Goal: Navigation & Orientation: Find specific page/section

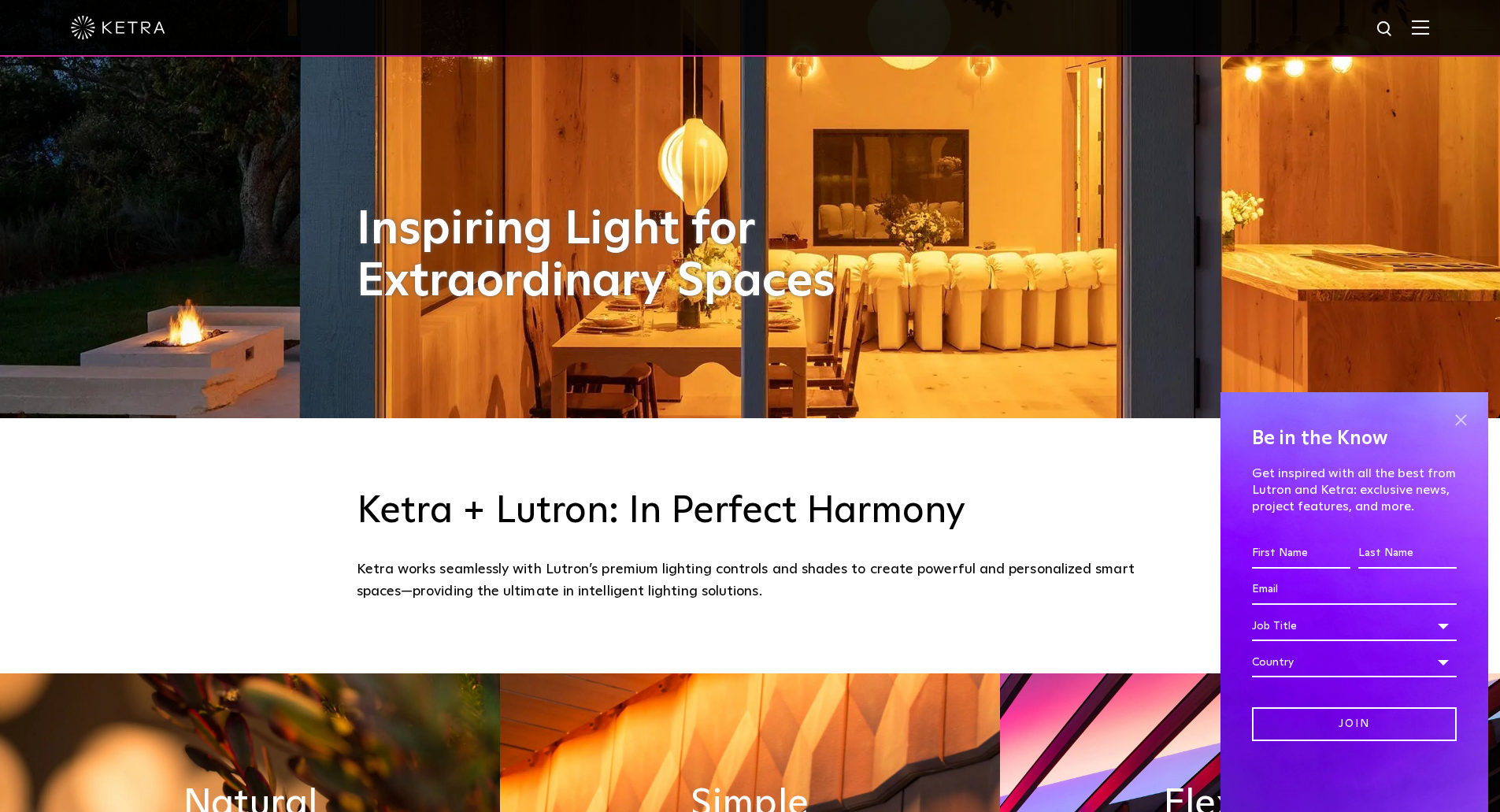
click at [1463, 424] on span at bounding box center [1461, 419] width 23 height 23
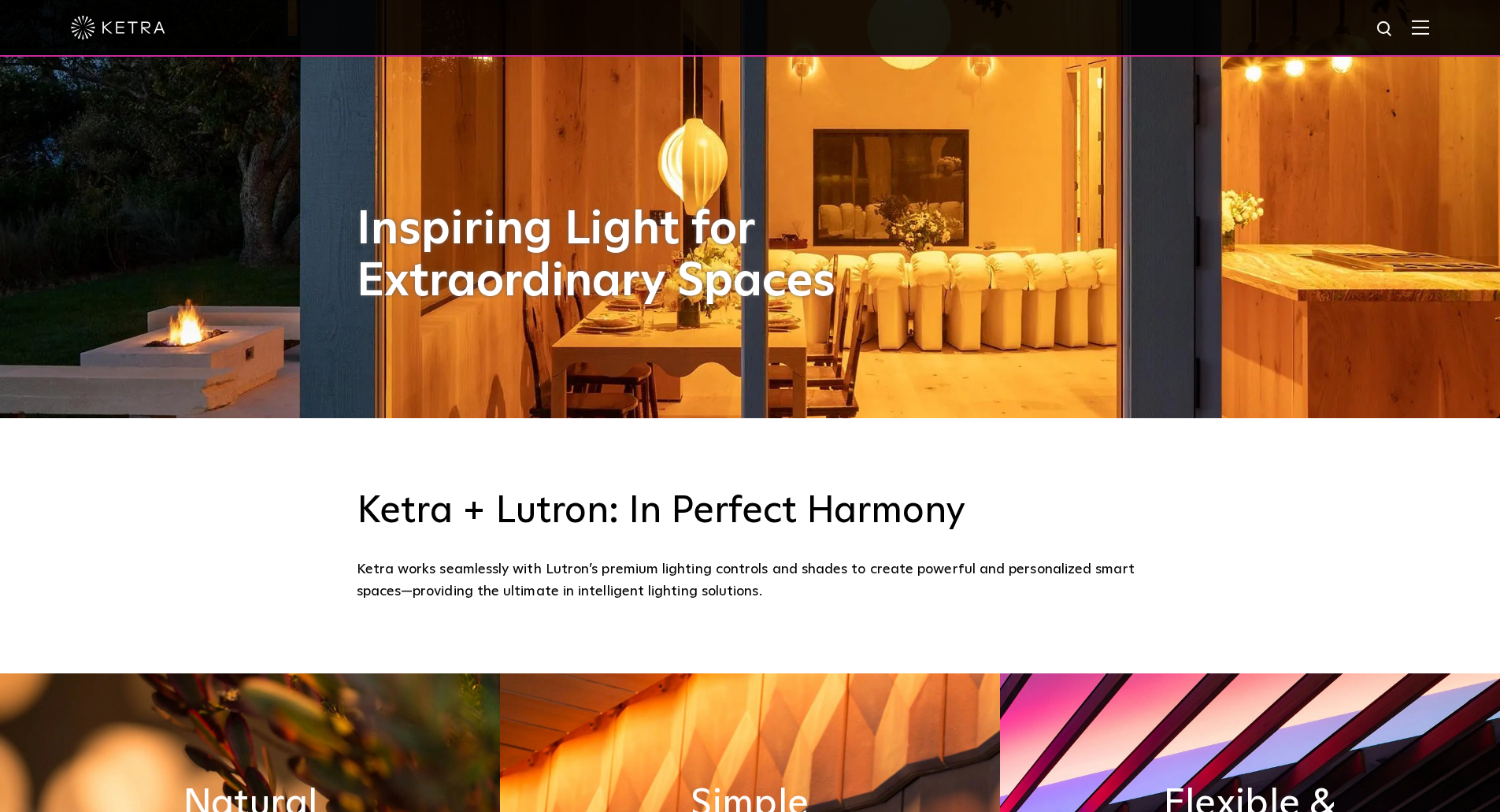
click at [1430, 19] on div at bounding box center [750, 27] width 1359 height 55
click at [1430, 26] on img at bounding box center [1420, 27] width 17 height 15
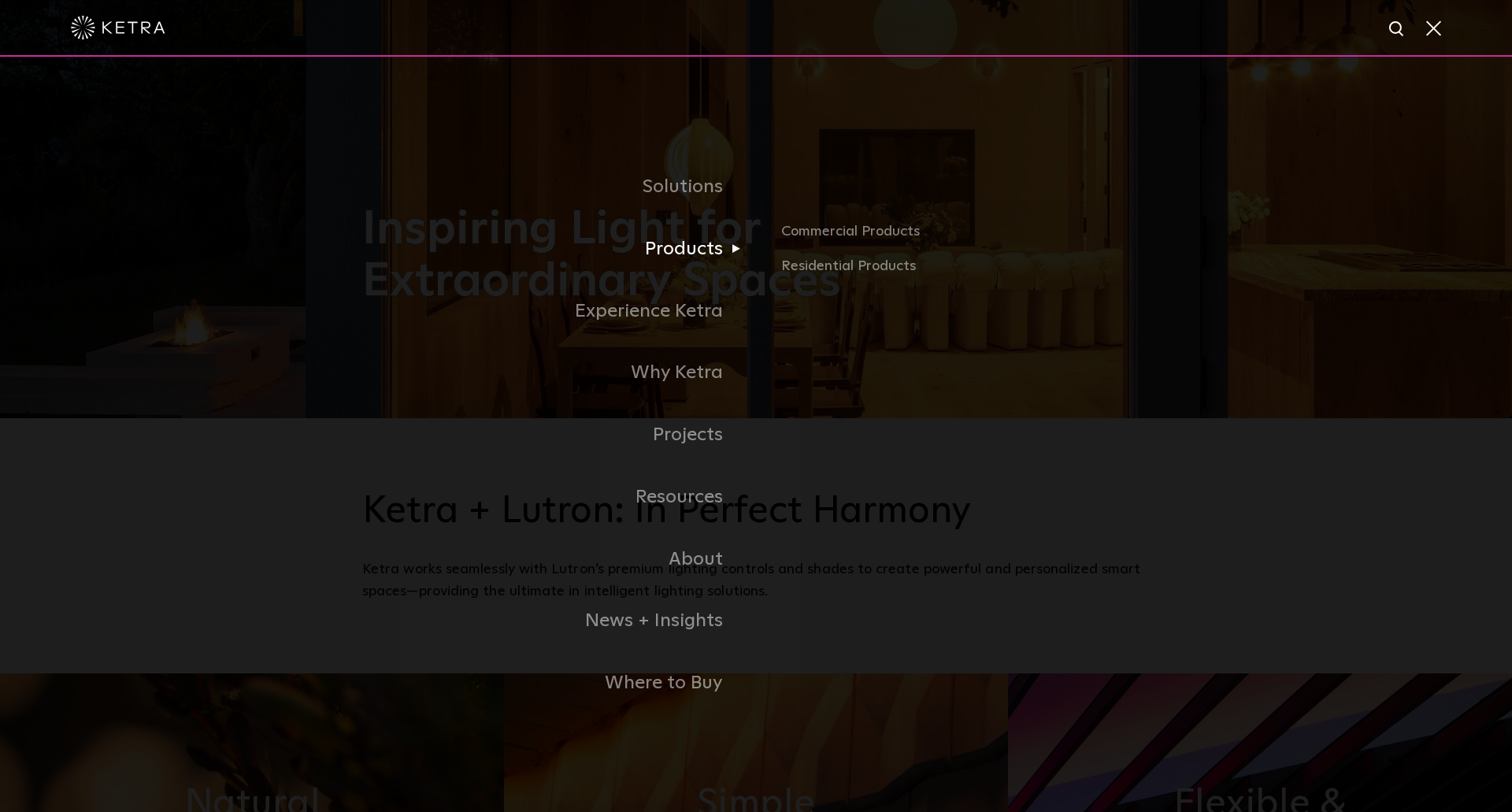
click at [714, 243] on link "Products" at bounding box center [559, 249] width 393 height 62
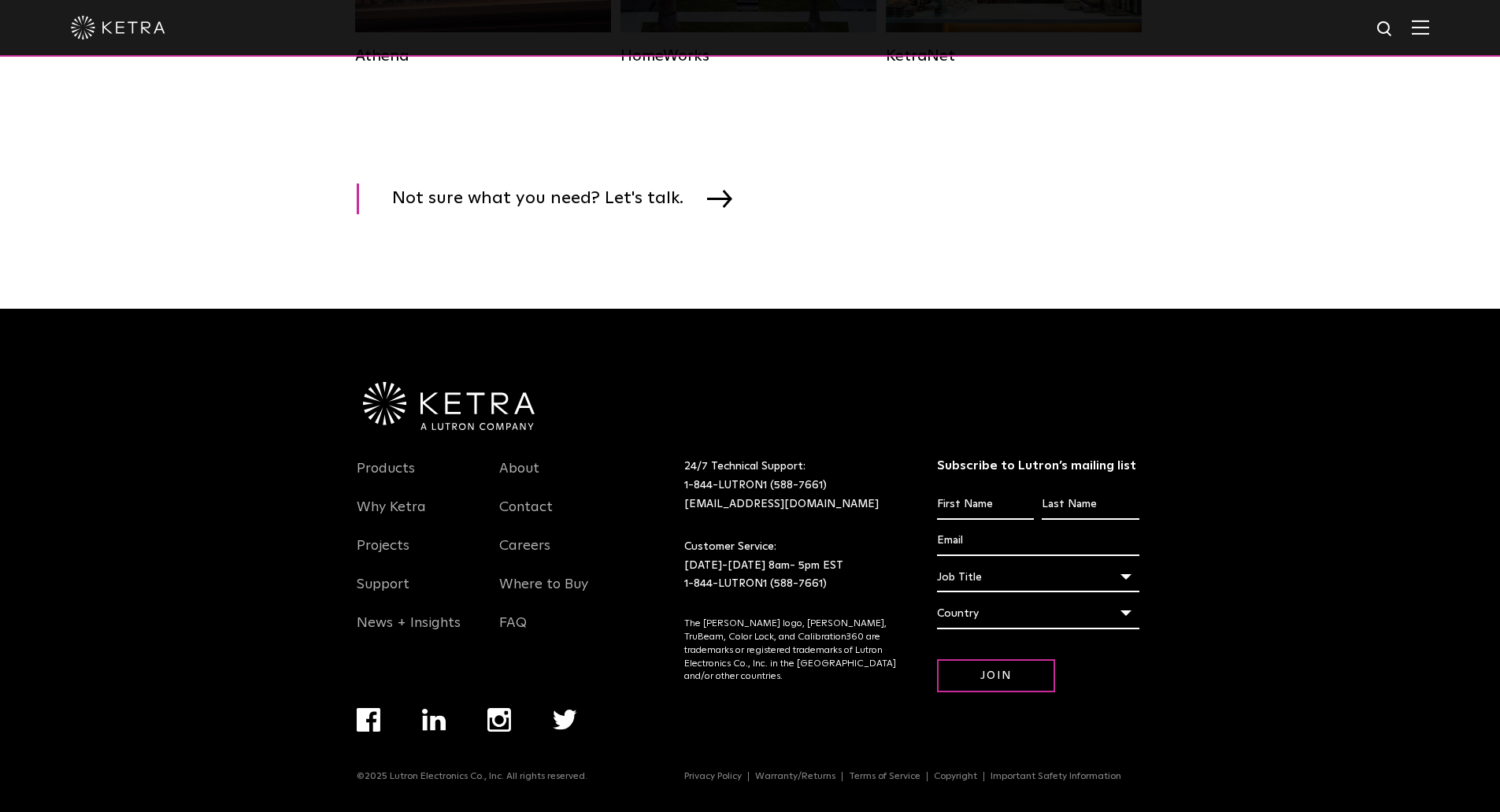
scroll to position [2634, 0]
